Goal: Check status: Check status

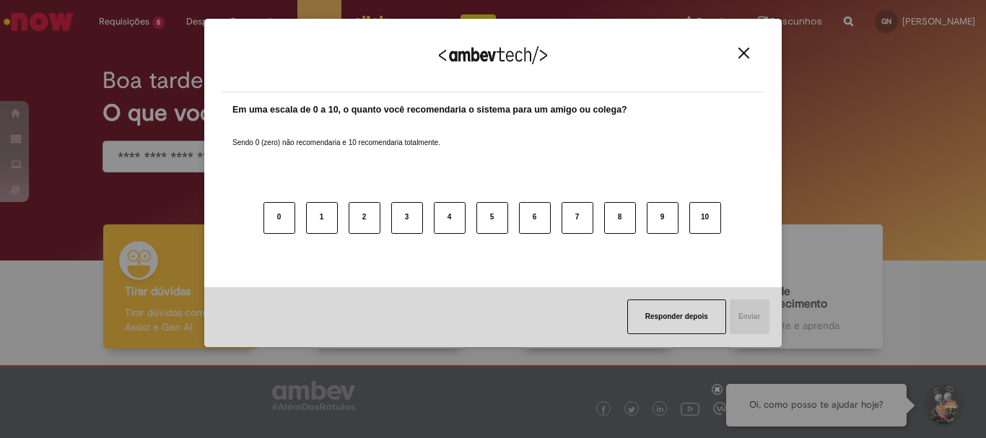
click at [747, 49] on img "Close" at bounding box center [743, 53] width 11 height 11
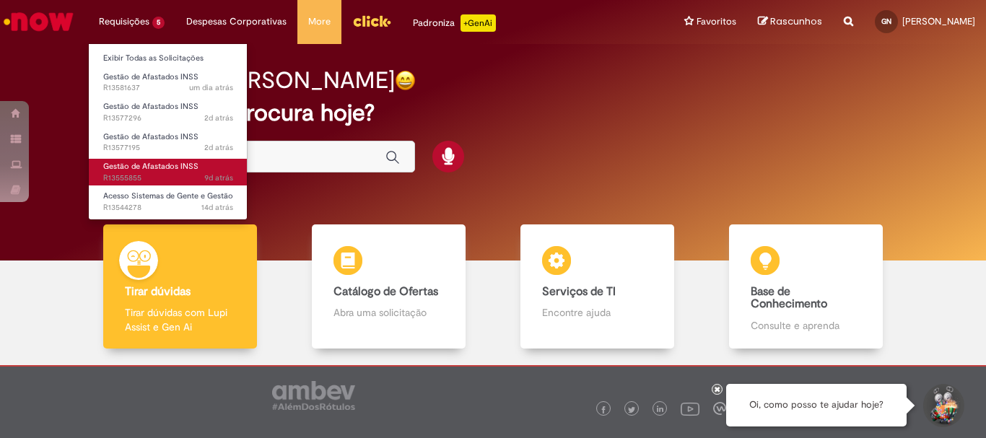
click at [152, 169] on span "Gestão de Afastados INSS" at bounding box center [150, 166] width 95 height 11
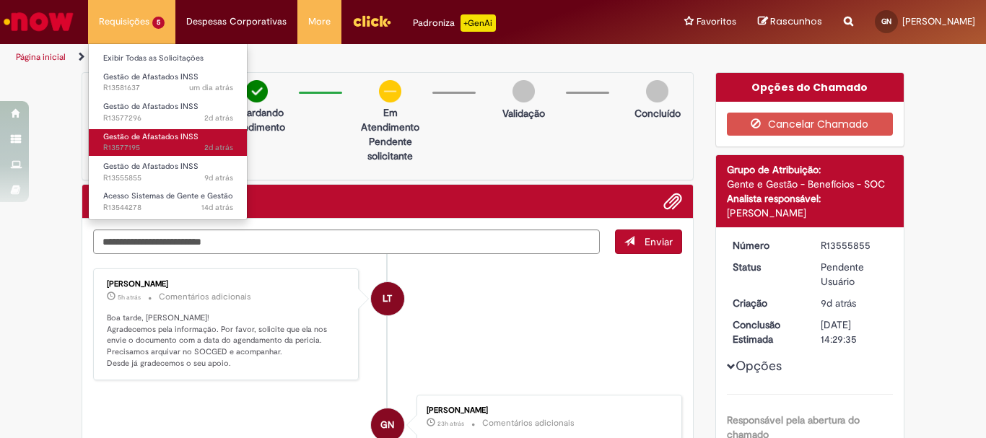
click at [141, 142] on link "Gestão de Afastados INSS 2d atrás 2 dias atrás R13577195" at bounding box center [168, 142] width 159 height 27
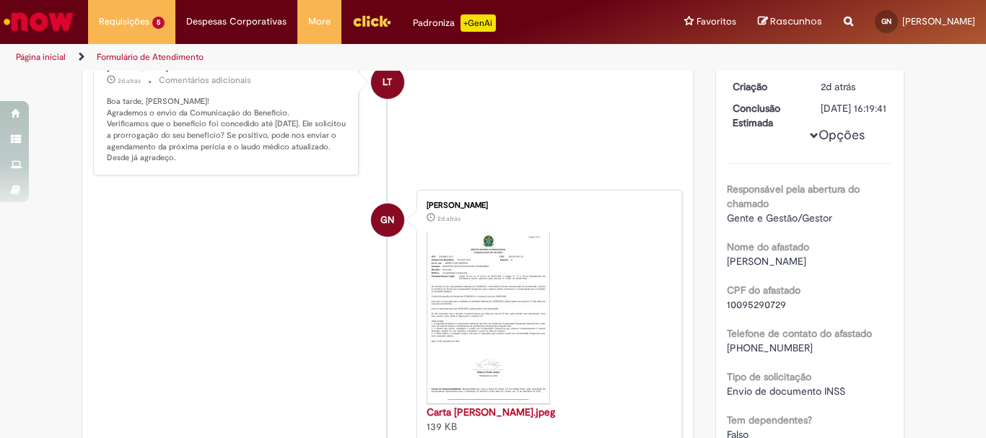
scroll to position [72, 0]
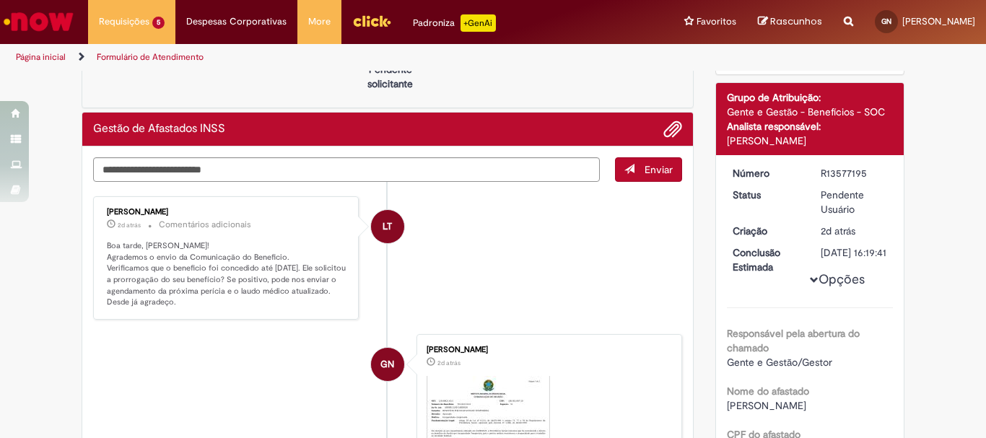
click at [231, 170] on textarea "Digite sua mensagem aqui..." at bounding box center [346, 169] width 507 height 25
type textarea "**********"
click at [644, 170] on span "Enviar" at bounding box center [658, 169] width 28 height 13
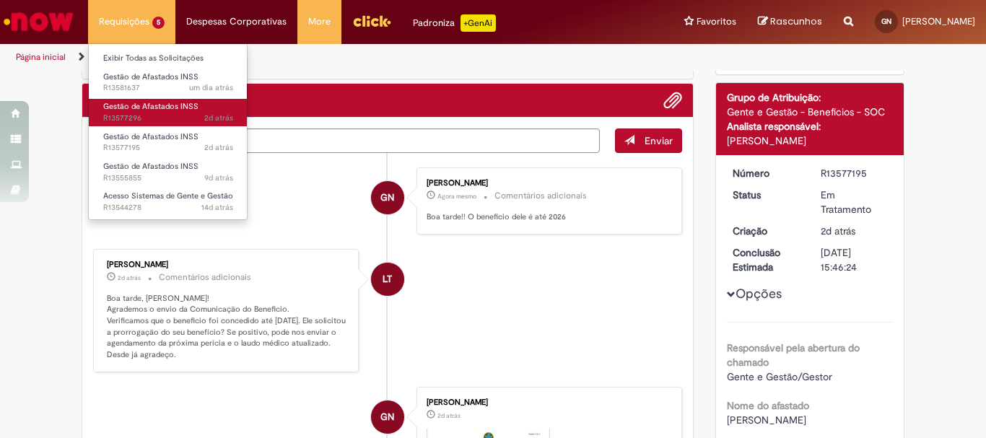
click at [135, 113] on span "2d atrás 2 dias atrás R13577296" at bounding box center [168, 119] width 130 height 12
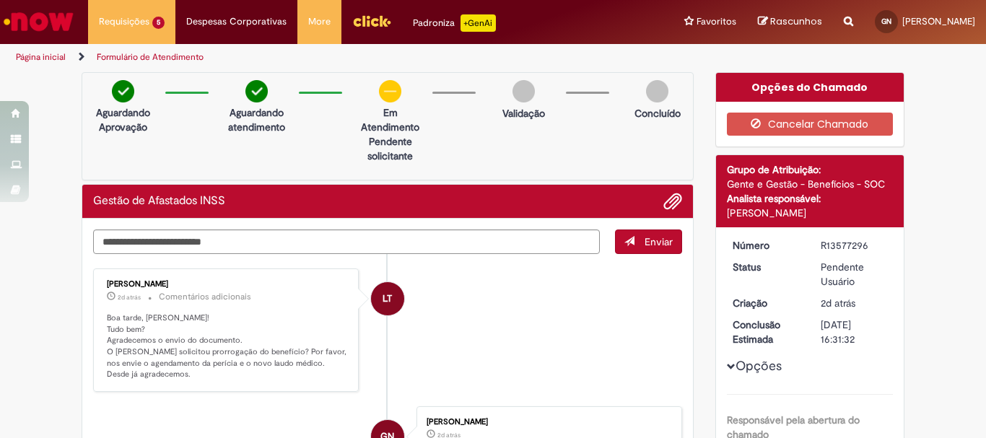
scroll to position [144, 0]
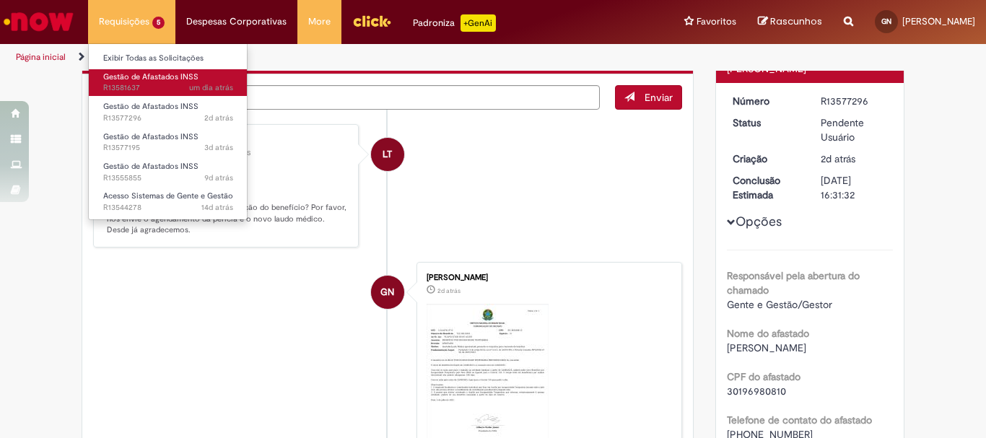
click at [152, 71] on span "Gestão de Afastados INSS" at bounding box center [150, 76] width 95 height 11
click at [203, 83] on span "um dia atrás" at bounding box center [211, 87] width 44 height 11
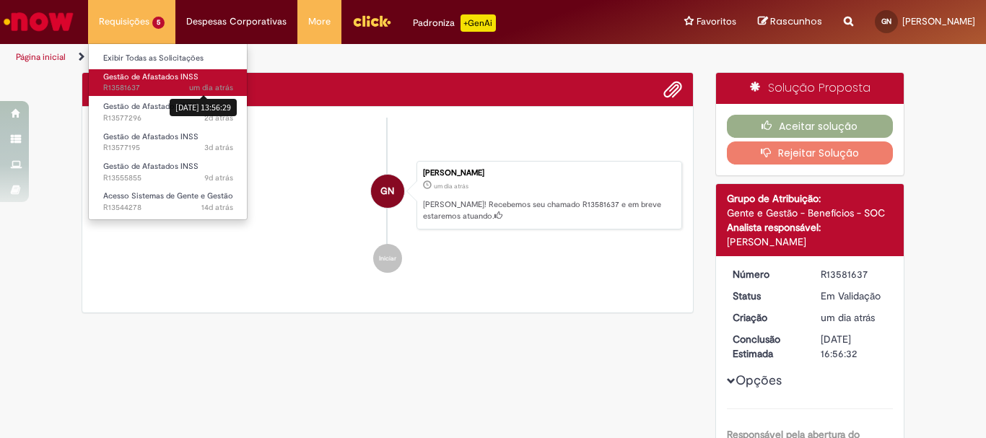
click at [157, 87] on span "um dia atrás um dia atrás [DATE] 13:56:29 R13581637" at bounding box center [168, 88] width 130 height 12
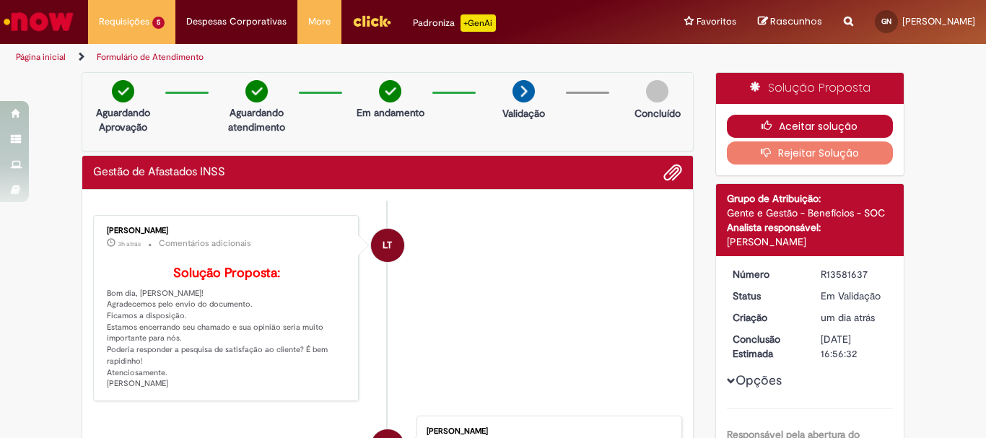
click at [727, 120] on button "Aceitar solução" at bounding box center [810, 126] width 167 height 23
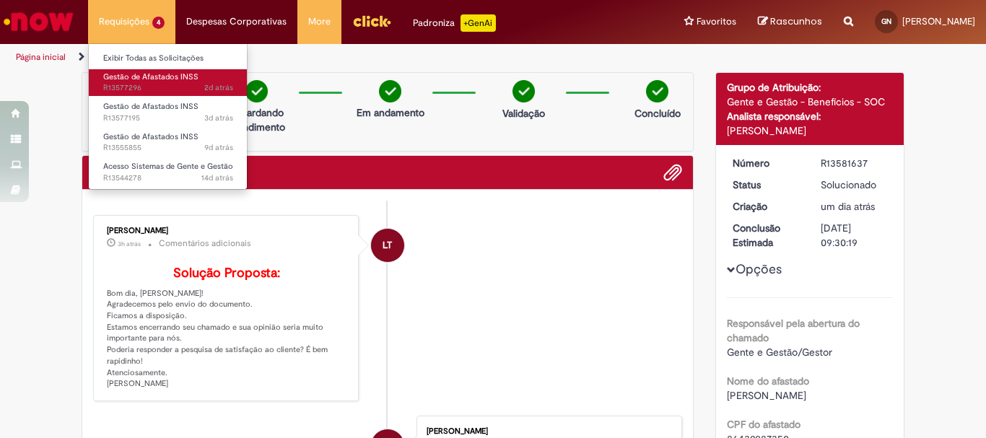
click at [128, 76] on span "Gestão de Afastados INSS" at bounding box center [150, 76] width 95 height 11
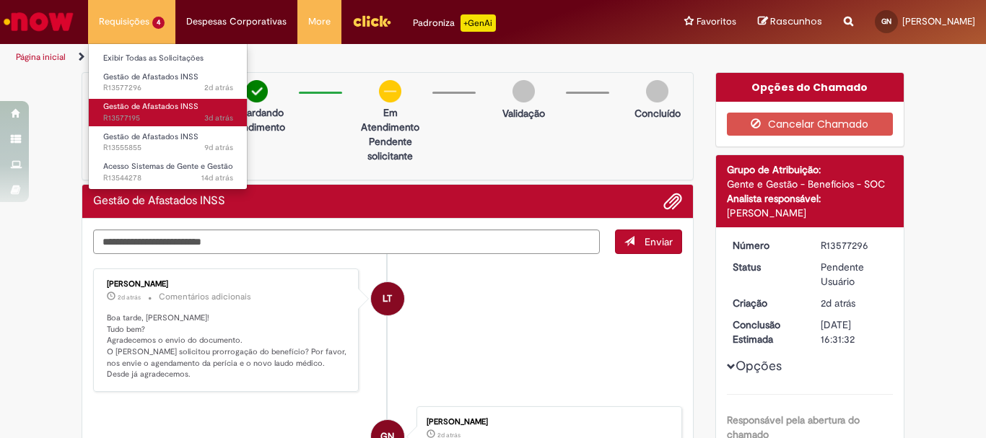
click at [160, 120] on span "3d atrás 3 dias atrás R13577195" at bounding box center [168, 119] width 130 height 12
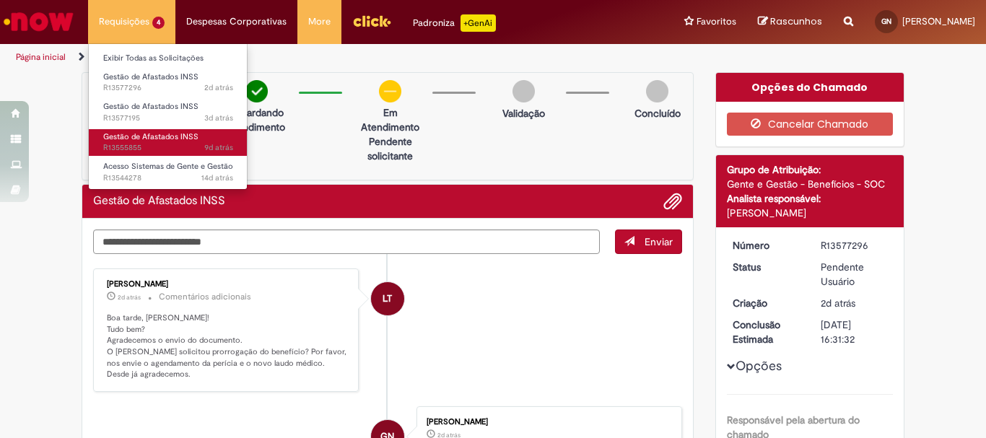
click at [126, 141] on span "Gestão de Afastados INSS" at bounding box center [150, 136] width 95 height 11
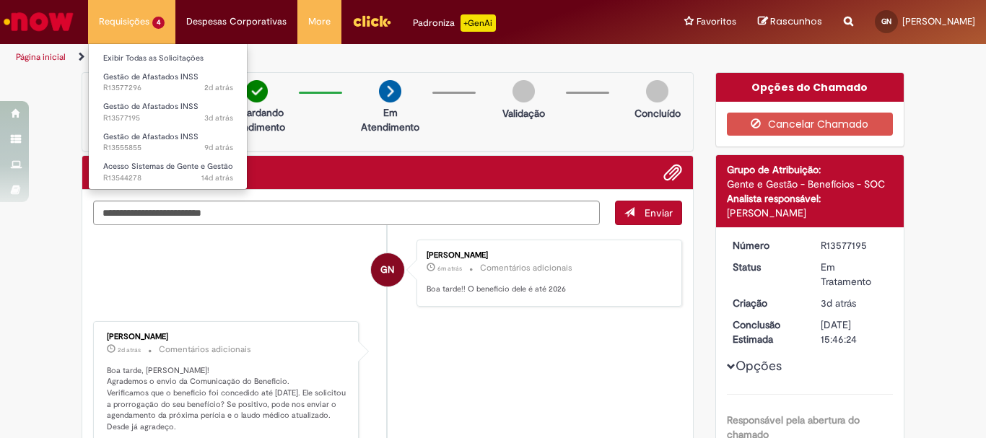
click at [147, 26] on li "Requisições 4 Exibir Todas as Solicitações Gestão de Afastados INSS 2d atrás 2 …" at bounding box center [131, 21] width 87 height 43
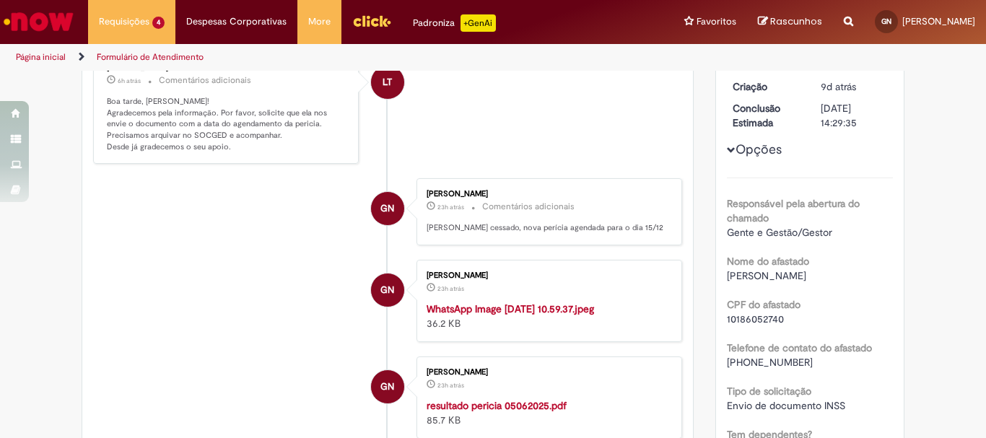
scroll to position [72, 0]
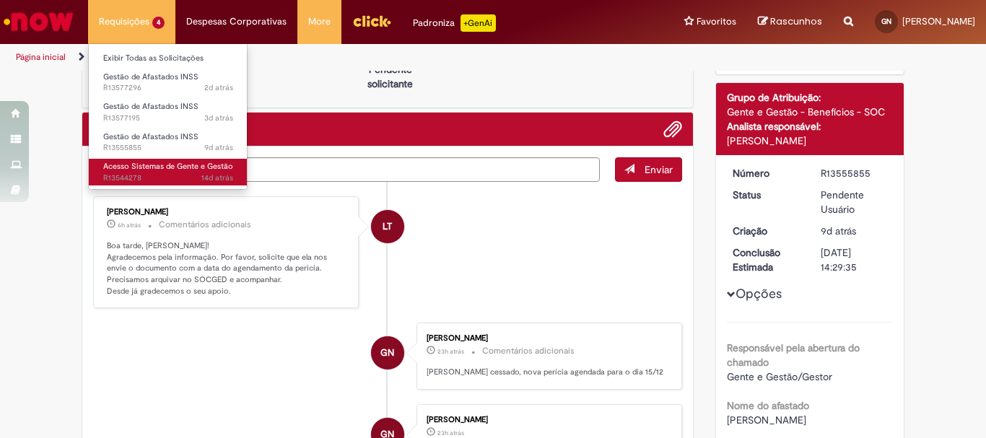
click at [139, 165] on span "Acesso Sistemas de Gente e Gestão" at bounding box center [168, 166] width 130 height 11
